Goal: Transaction & Acquisition: Purchase product/service

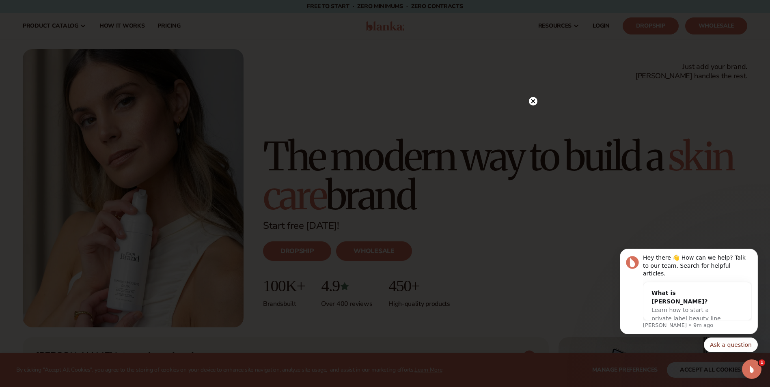
click at [532, 99] on circle at bounding box center [533, 101] width 9 height 9
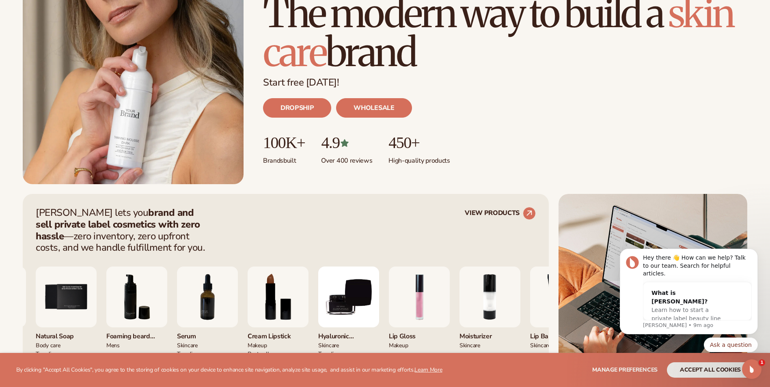
scroll to position [162, 0]
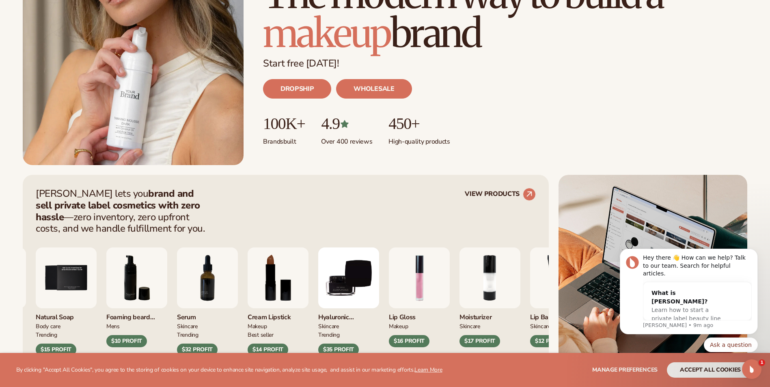
click at [713, 367] on body "Hey there 👋 How can we help? Talk to our team. Search for helpful articles. Wha…" at bounding box center [689, 315] width 156 height 130
drag, startPoint x: 702, startPoint y: 373, endPoint x: 707, endPoint y: 370, distance: 6.0
click at [706, 371] on body "Hey there 👋 How can we help? Talk to our team. Search for helpful articles. Wha…" at bounding box center [689, 315] width 156 height 130
click at [751, 369] on icon "Open Intercom Messenger" at bounding box center [750, 368] width 13 height 13
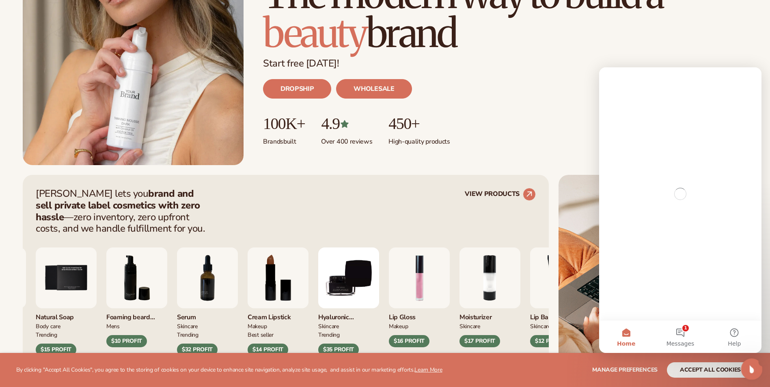
scroll to position [0, 0]
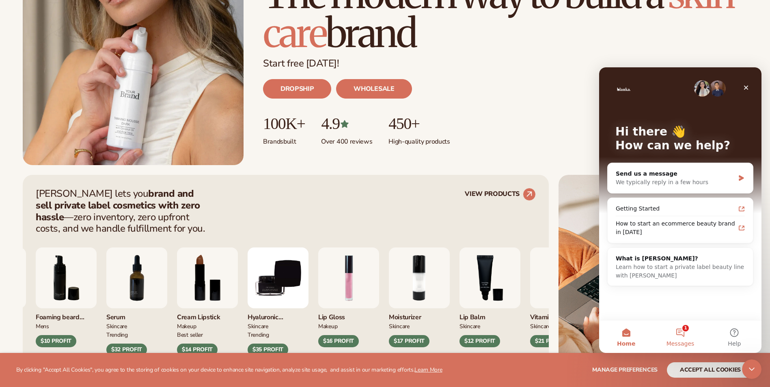
drag, startPoint x: 668, startPoint y: 323, endPoint x: 675, endPoint y: 327, distance: 8.0
click at [674, 327] on button "1 Messages" at bounding box center [680, 337] width 54 height 32
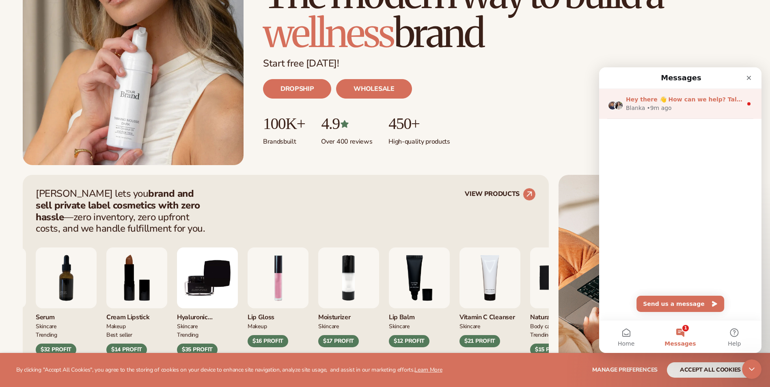
click at [718, 98] on span "Hey there 👋 How can we help? Talk to our team. Search for helpful articles." at bounding box center [748, 99] width 244 height 6
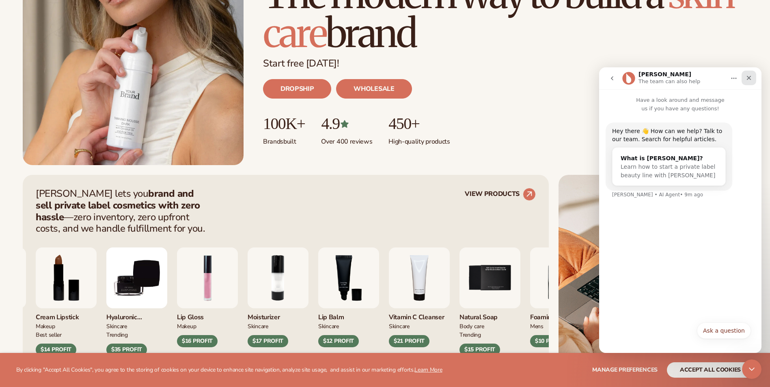
click at [751, 79] on icon "Close" at bounding box center [749, 78] width 6 height 6
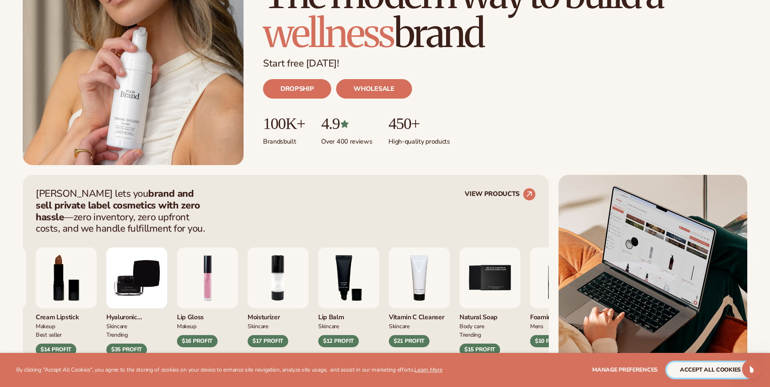
click at [676, 369] on button "accept all cookies" at bounding box center [710, 370] width 87 height 15
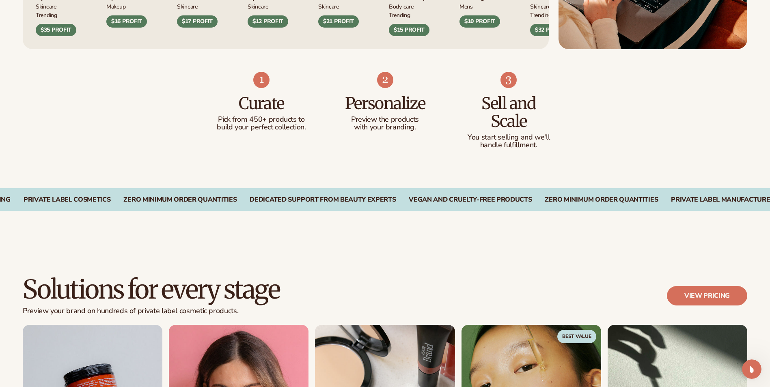
scroll to position [487, 0]
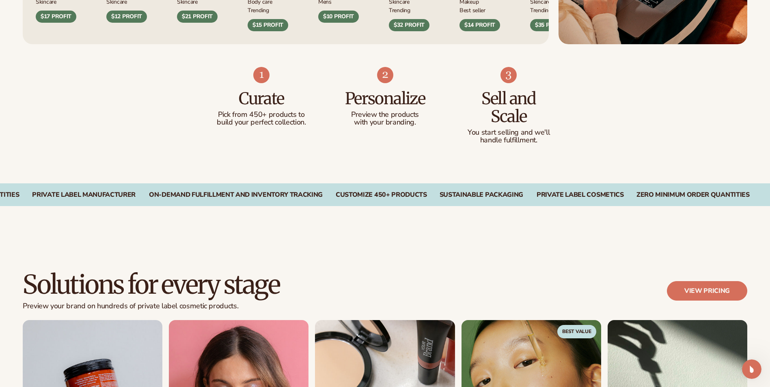
click at [295, 119] on p "Pick from 450+ products to build your perfect collection." at bounding box center [261, 119] width 91 height 16
drag, startPoint x: 255, startPoint y: 105, endPoint x: 262, endPoint y: 92, distance: 15.1
click at [258, 103] on h3 "Curate" at bounding box center [261, 99] width 91 height 18
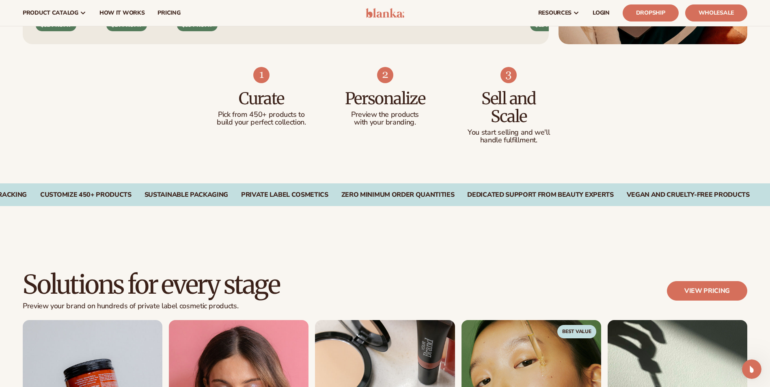
click at [261, 69] on img at bounding box center [261, 75] width 16 height 16
drag, startPoint x: 270, startPoint y: 121, endPoint x: 270, endPoint y: 113, distance: 8.1
click at [270, 113] on p "Pick from 450+ products to build your perfect collection." at bounding box center [261, 119] width 91 height 16
drag, startPoint x: 270, startPoint y: 113, endPoint x: 194, endPoint y: 99, distance: 76.9
click at [194, 99] on div "Curate Pick from 450+ products to build your perfect collection. Personalize Pr…" at bounding box center [385, 114] width 770 height 140
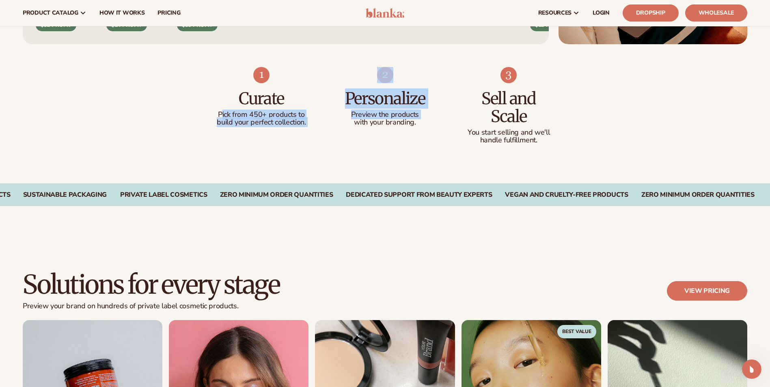
drag, startPoint x: 222, startPoint y: 110, endPoint x: 331, endPoint y: 127, distance: 110.4
click at [331, 127] on ul "Curate Pick from 450+ products to build your perfect collection. Personalize Pr…" at bounding box center [385, 106] width 339 height 78
drag, startPoint x: 331, startPoint y: 127, endPoint x: 315, endPoint y: 138, distance: 20.2
click at [315, 138] on ul "Curate Pick from 450+ products to build your perfect collection. Personalize Pr…" at bounding box center [385, 106] width 339 height 78
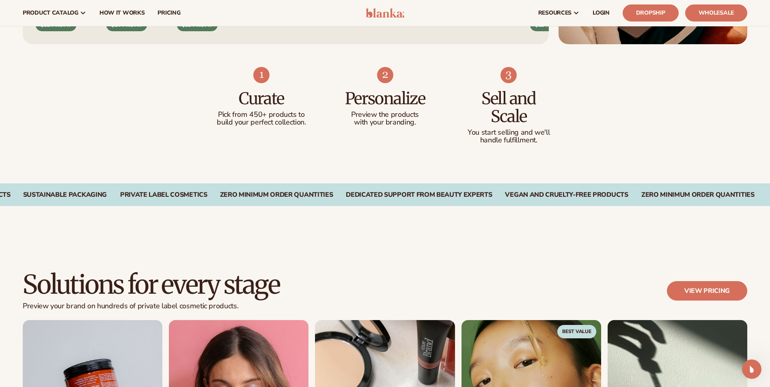
click at [263, 92] on h3 "Curate" at bounding box center [261, 99] width 91 height 18
click at [284, 101] on h3 "Curate" at bounding box center [261, 99] width 91 height 18
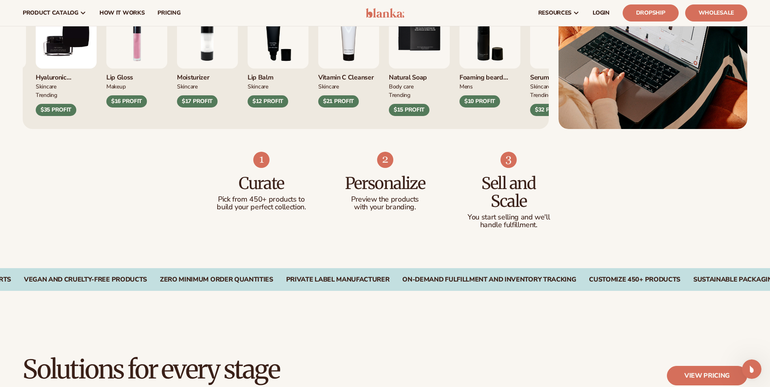
scroll to position [325, 0]
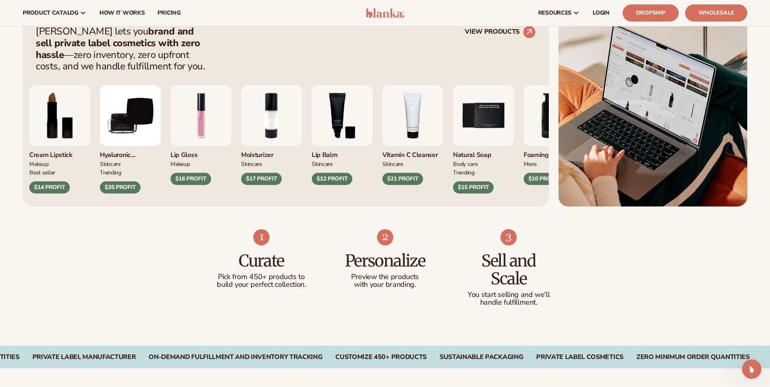
click at [529, 146] on div "Cream Lipstick MAKEUP BEST SELLER $14 PROFIT Hyaluronic moisturizer SKINCARE TR…" at bounding box center [279, 139] width 500 height 108
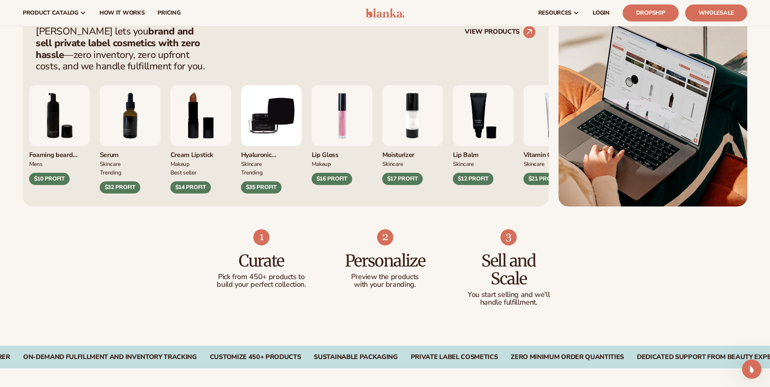
click at [529, 113] on div "Foaming beard wash mens $10 PROFIT Serum SKINCARE TRENDING $32 PROFIT MAKEUP" at bounding box center [279, 139] width 500 height 108
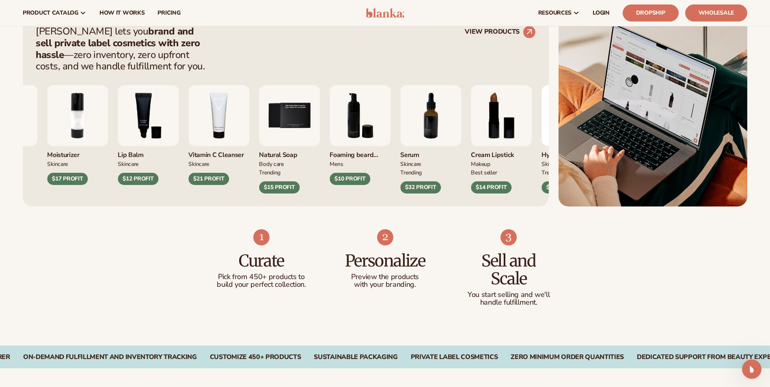
click at [413, 119] on div "Lip Gloss MAKEUP $16 PROFIT Moisturizer SKINCARE $17 PROFIT mens" at bounding box center [226, 139] width 500 height 108
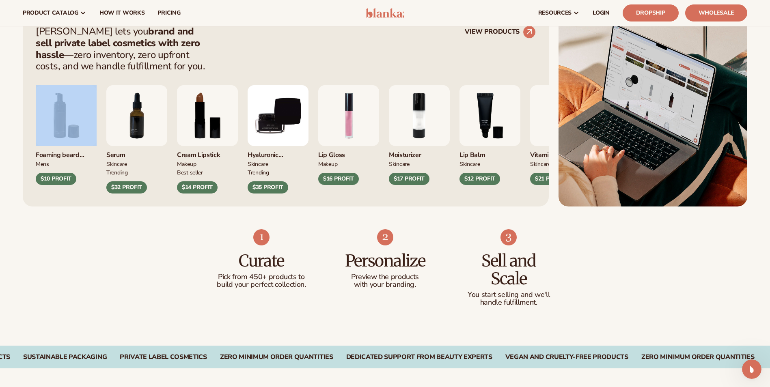
drag, startPoint x: 49, startPoint y: 113, endPoint x: 106, endPoint y: 113, distance: 56.4
click at [106, 113] on div "Foaming beard wash mens $10 PROFIT Serum SKINCARE TRENDING $32 PROFIT MAKEUP SK…" at bounding box center [286, 132] width 500 height 121
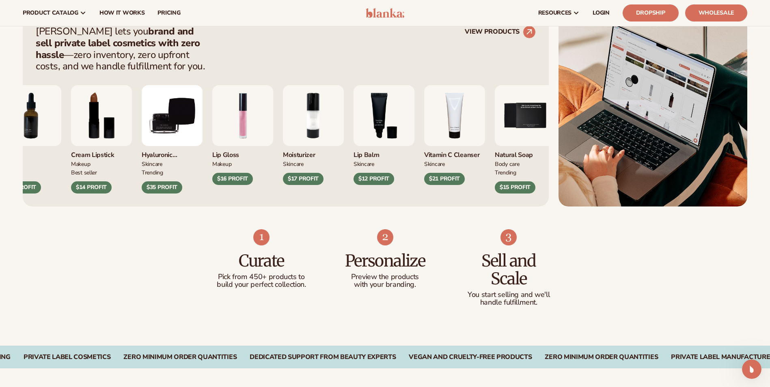
click at [354, 123] on img "3 / 9" at bounding box center [384, 115] width 61 height 61
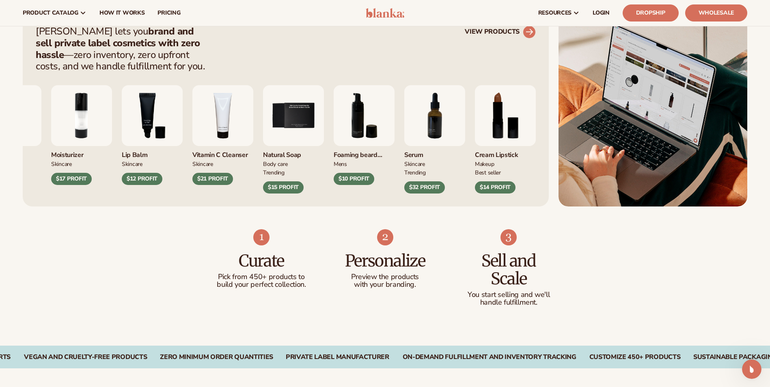
click at [480, 30] on link "VIEW PRODUCTS" at bounding box center [500, 32] width 71 height 13
